Goal: Task Accomplishment & Management: Complete application form

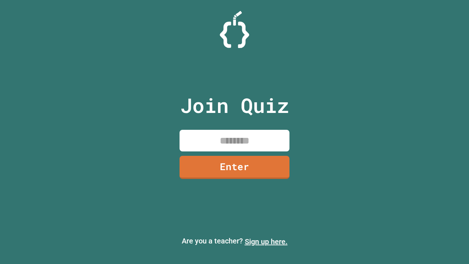
click at [266, 242] on link "Sign up here." at bounding box center [266, 241] width 43 height 9
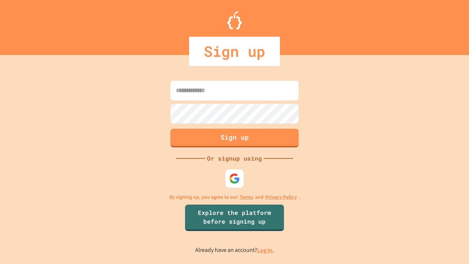
click at [266, 250] on link "Log in." at bounding box center [265, 250] width 17 height 8
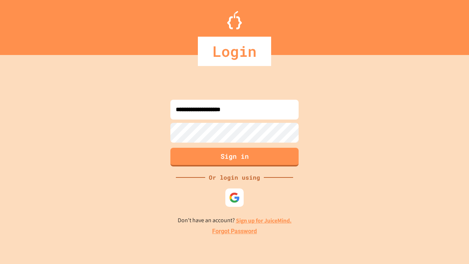
type input "**********"
